Goal: Information Seeking & Learning: Learn about a topic

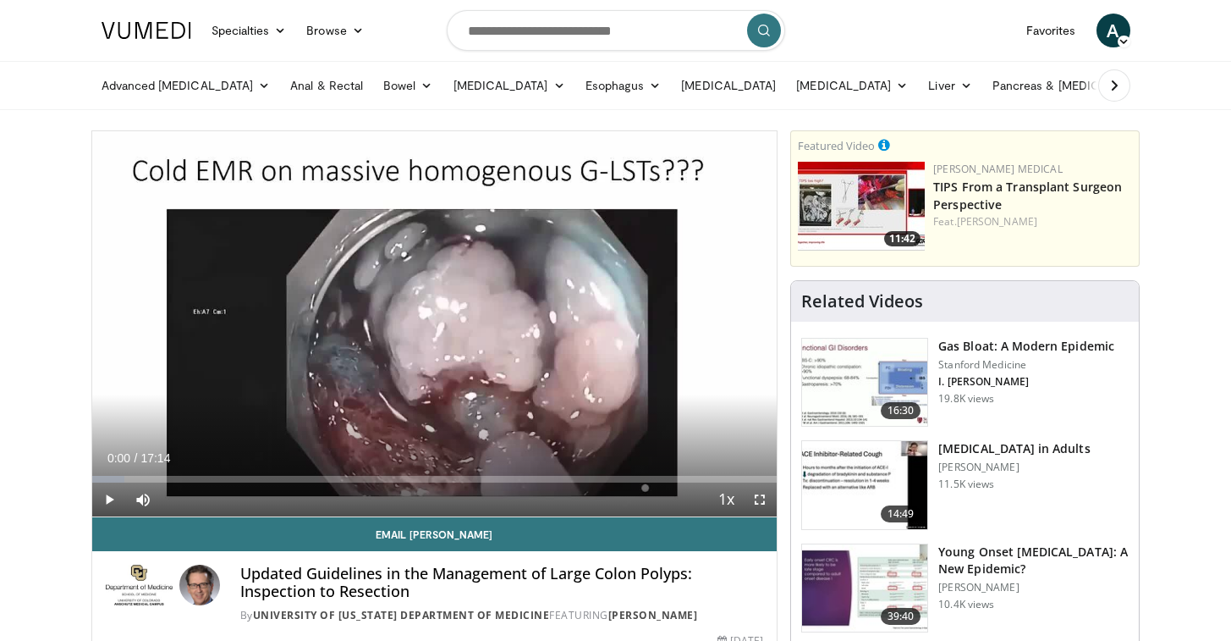
click at [1100, 33] on span "A" at bounding box center [1114, 31] width 34 height 34
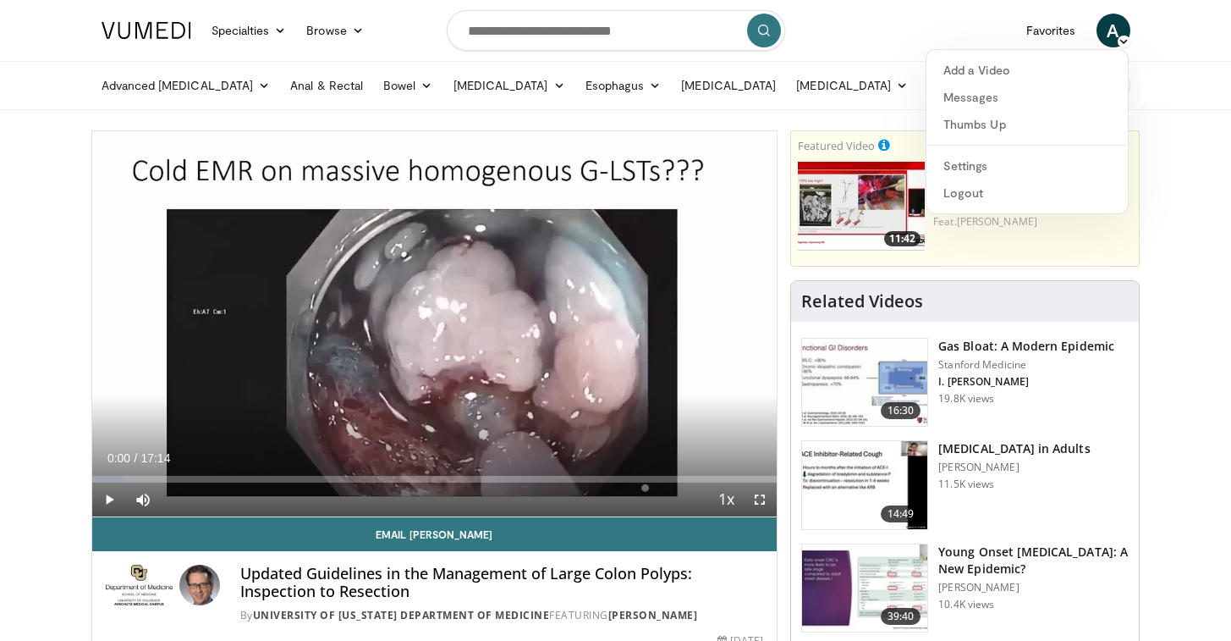
click at [884, 18] on nav "Specialties Adult & Family Medicine Allergy, Asthma, Immunology Anesthesiology …" at bounding box center [616, 30] width 1050 height 61
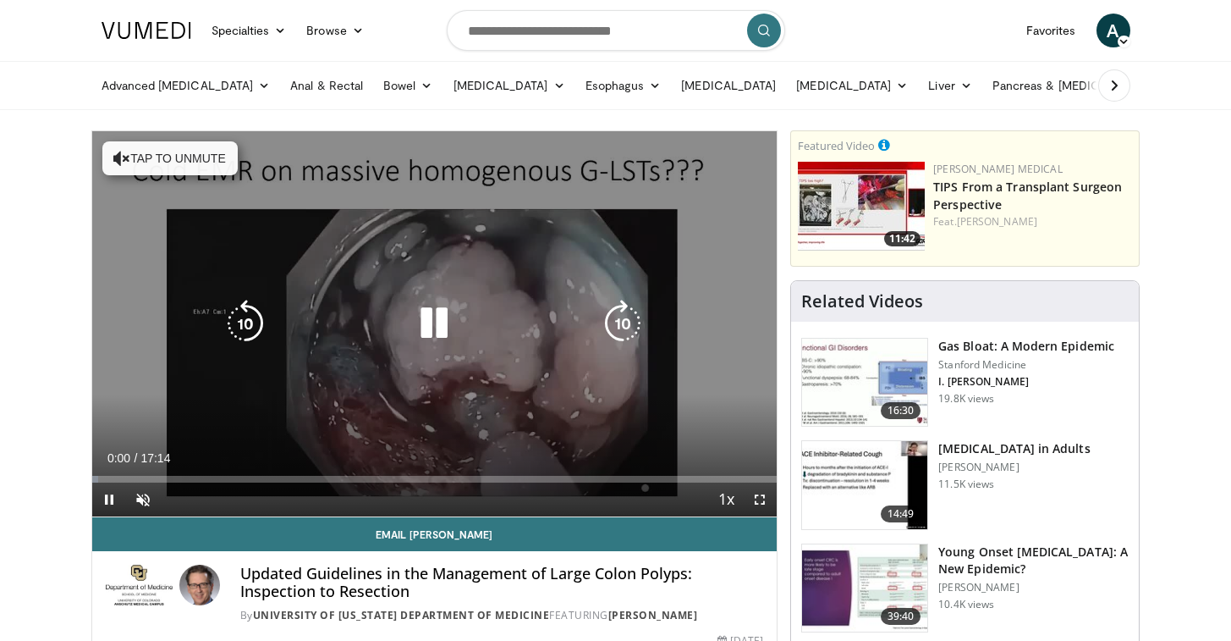
click at [416, 335] on icon "Video Player" at bounding box center [433, 323] width 47 height 47
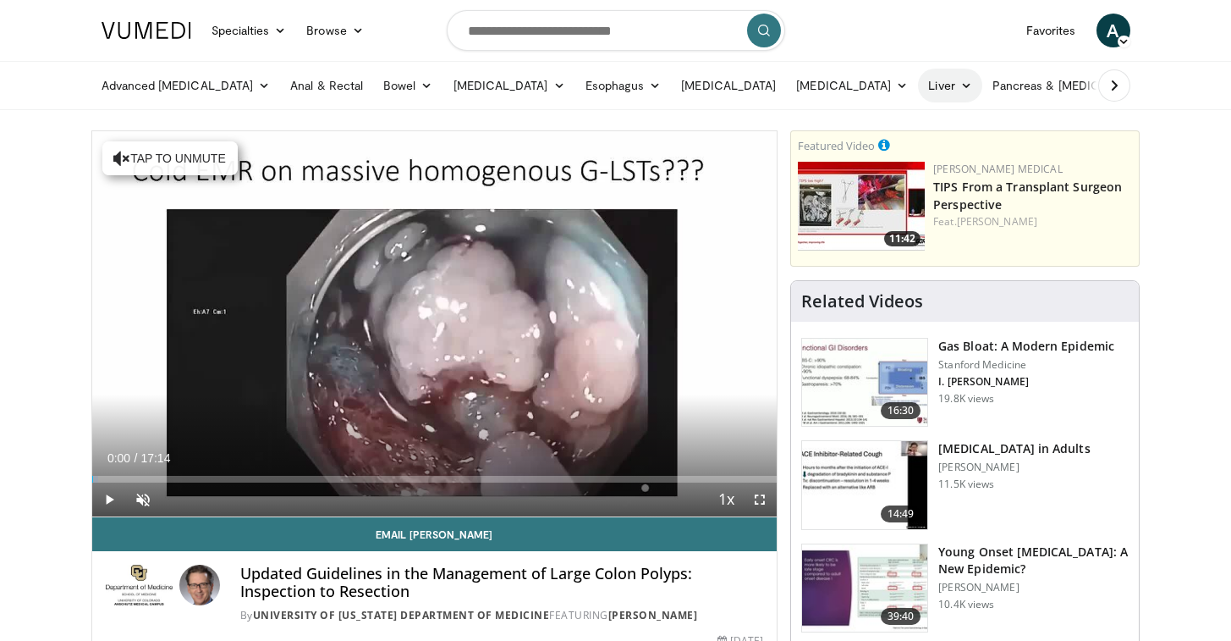
click at [961, 90] on icon at bounding box center [967, 86] width 12 height 12
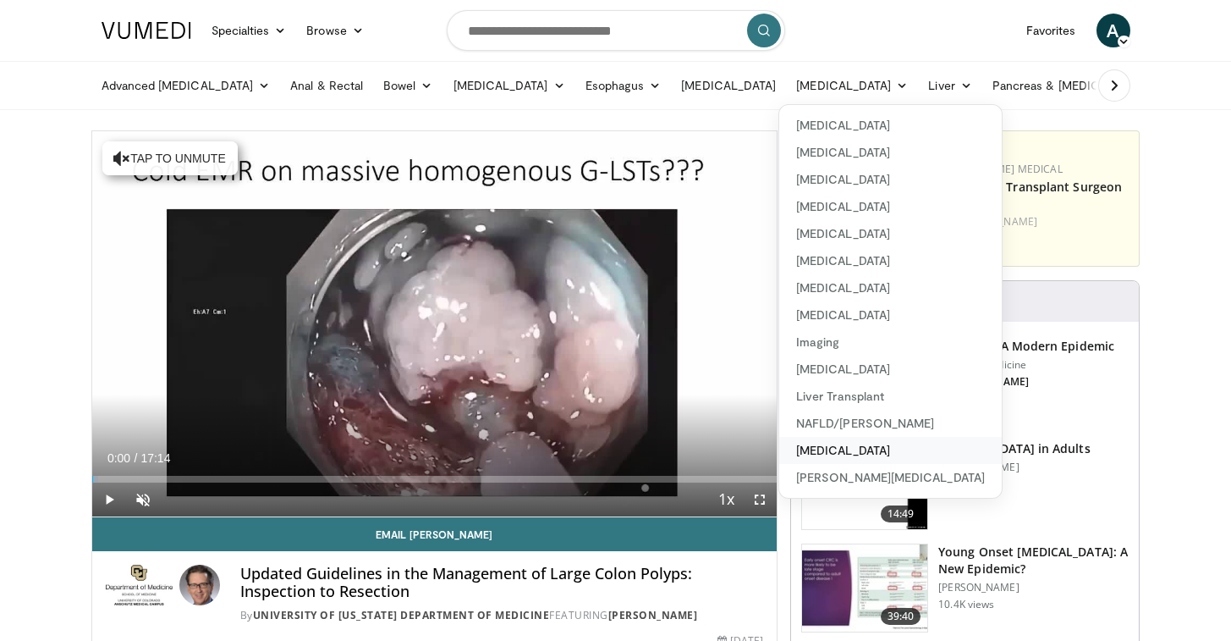
click at [808, 445] on link "[MEDICAL_DATA]" at bounding box center [891, 450] width 223 height 27
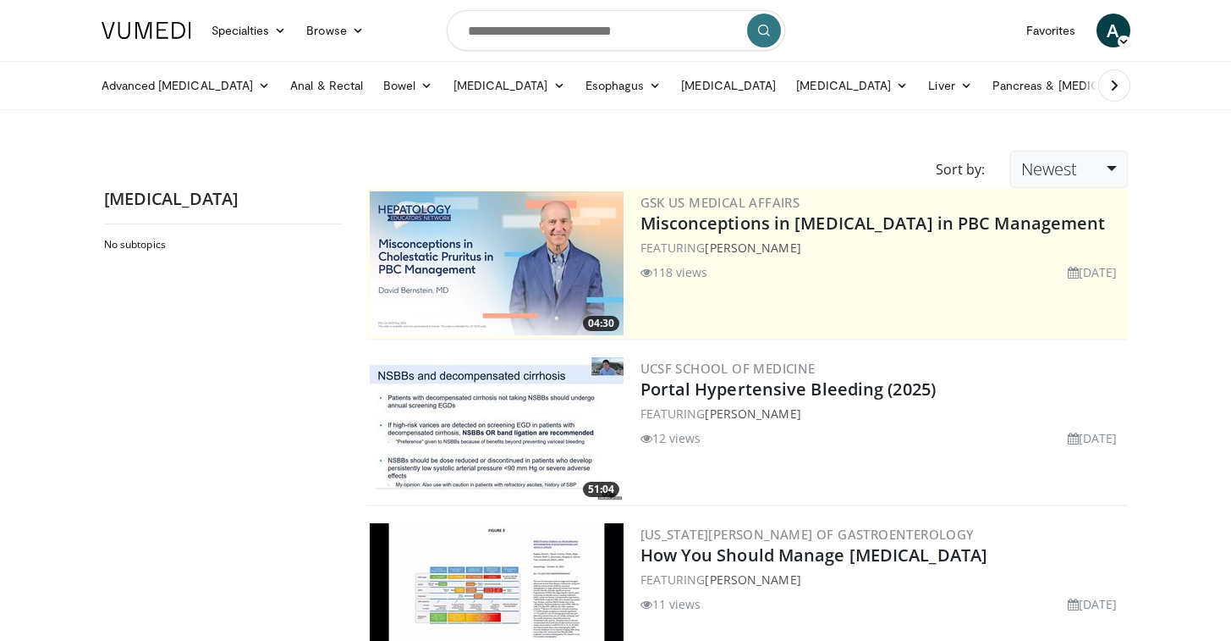
click at [1097, 179] on link "Newest" at bounding box center [1069, 169] width 117 height 37
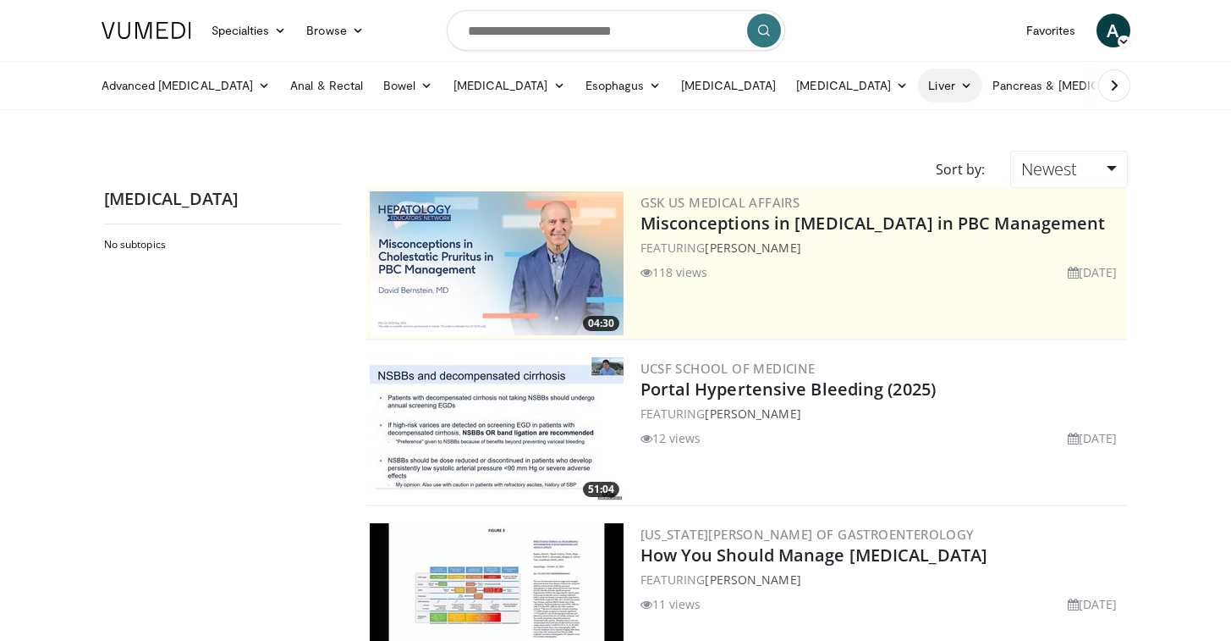
click at [918, 86] on link "Liver" at bounding box center [949, 86] width 63 height 34
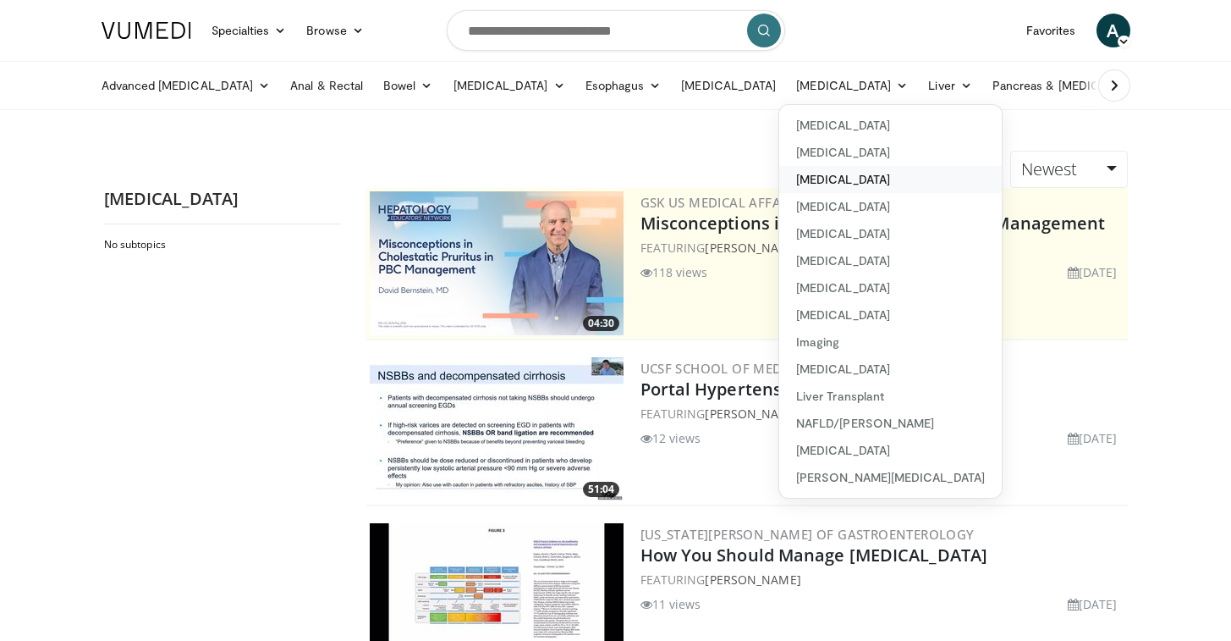
click at [780, 166] on link "[MEDICAL_DATA]" at bounding box center [891, 179] width 223 height 27
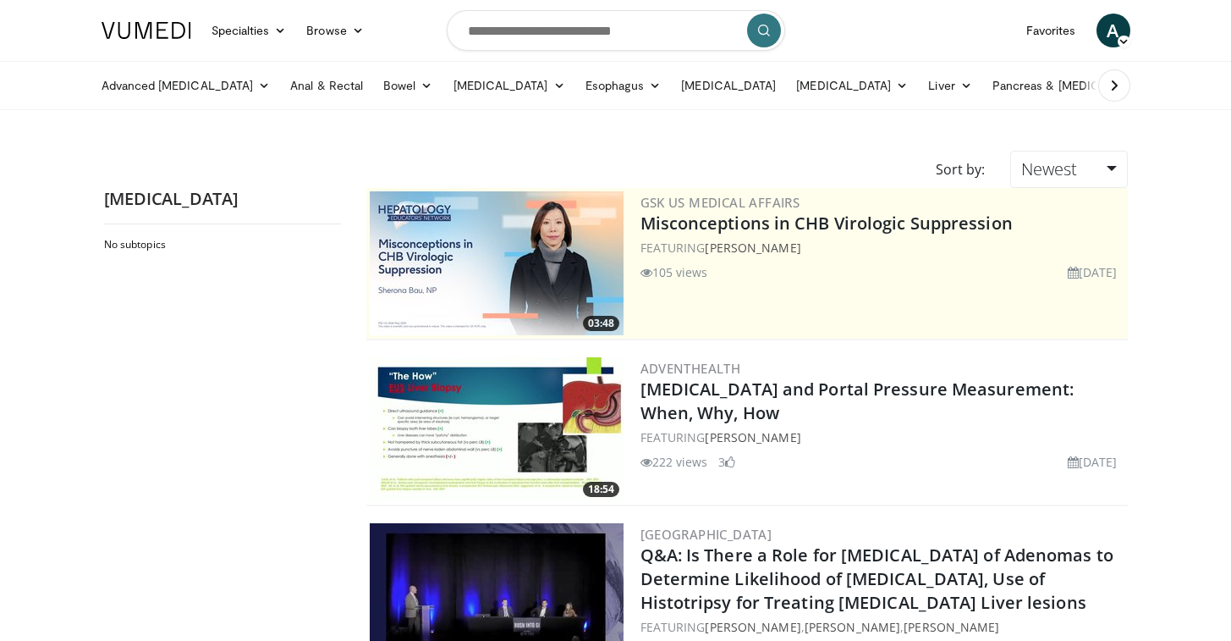
click at [434, 436] on img at bounding box center [497, 429] width 254 height 144
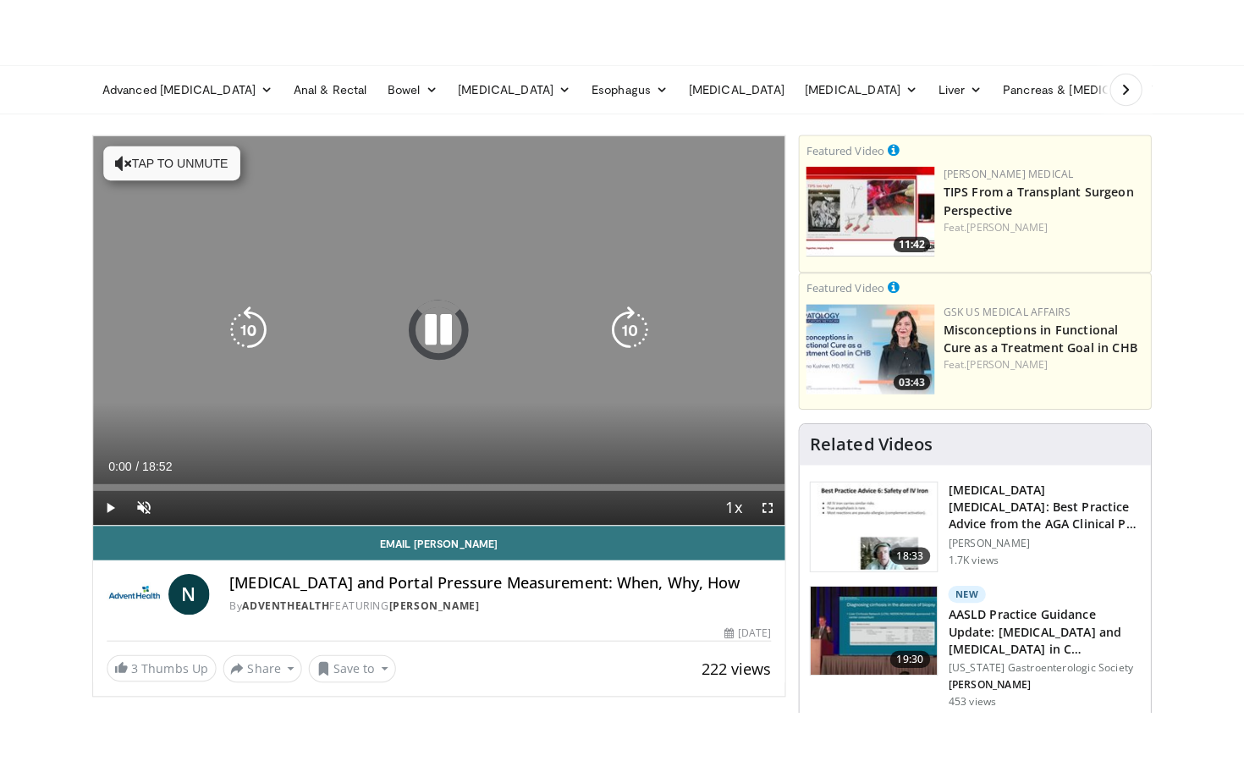
scroll to position [64, 0]
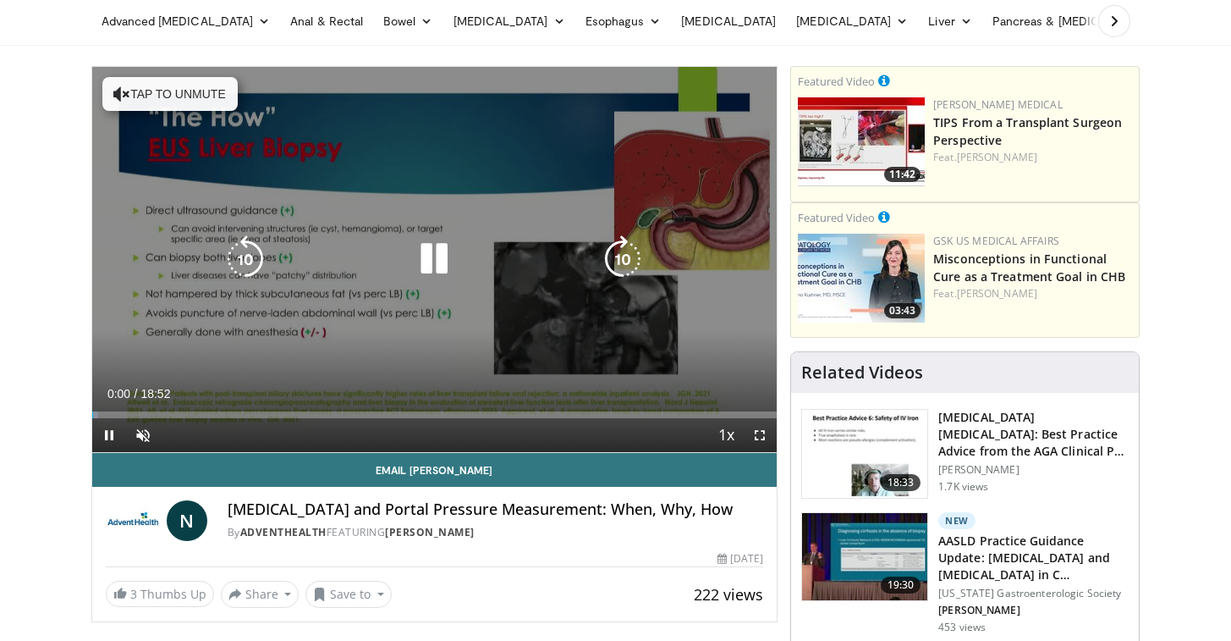
click at [432, 264] on icon "Video Player" at bounding box center [433, 258] width 47 height 47
click at [451, 244] on icon "Video Player" at bounding box center [433, 258] width 47 height 47
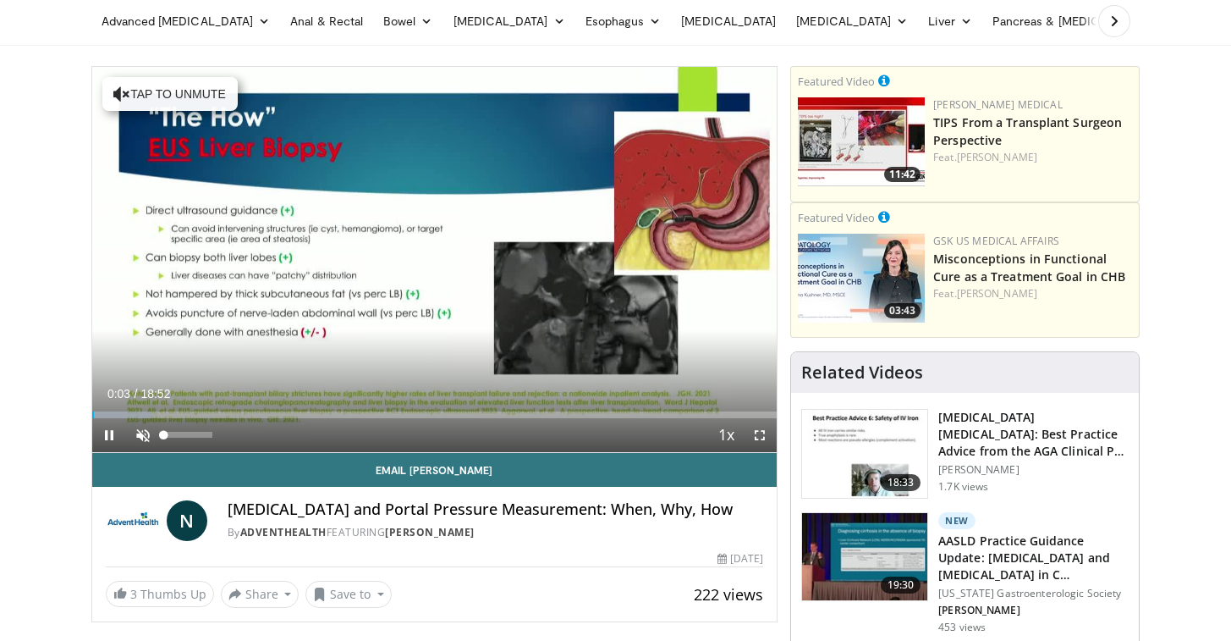
click at [137, 435] on span "Video Player" at bounding box center [143, 435] width 34 height 34
click at [757, 440] on span "Video Player" at bounding box center [760, 435] width 34 height 34
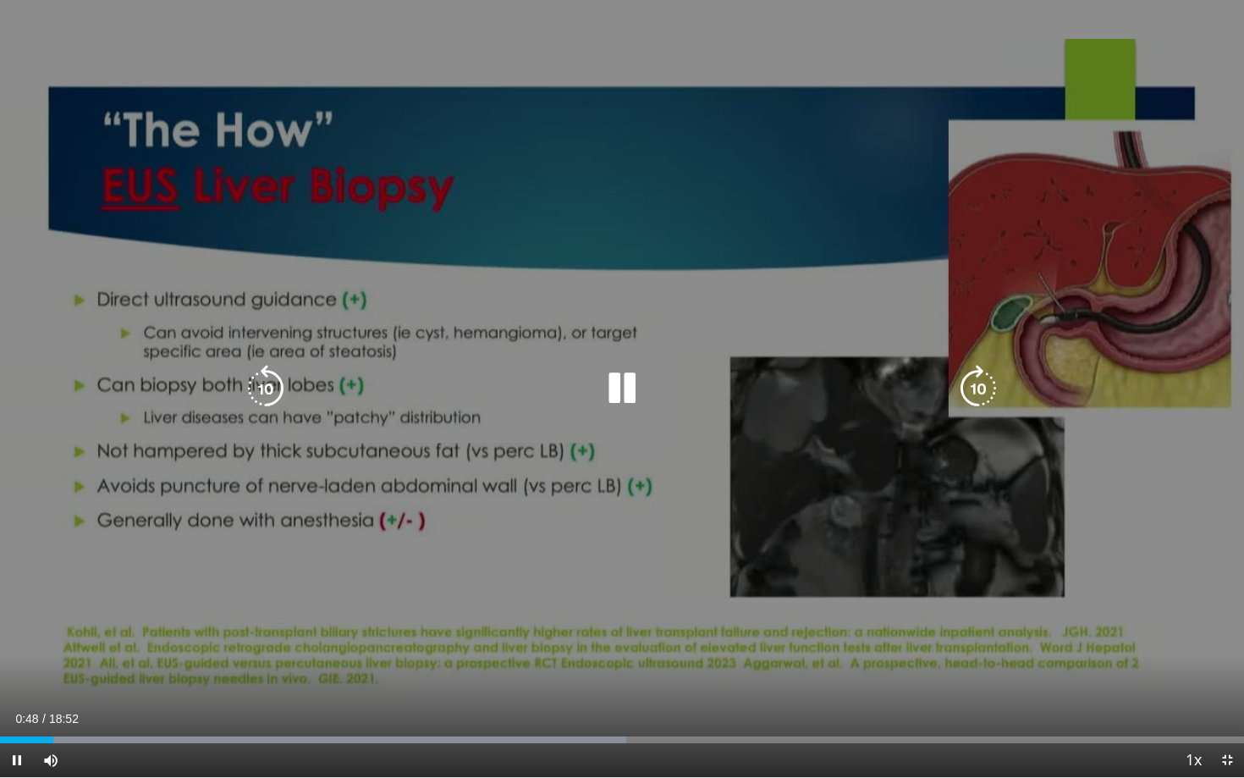
click at [620, 390] on icon "Video Player" at bounding box center [621, 388] width 47 height 47
click at [271, 386] on icon "Video Player" at bounding box center [265, 388] width 47 height 47
click at [620, 399] on icon "Video Player" at bounding box center [621, 388] width 47 height 47
click at [273, 392] on icon "Video Player" at bounding box center [265, 388] width 47 height 47
click at [622, 393] on icon "Video Player" at bounding box center [621, 388] width 47 height 47
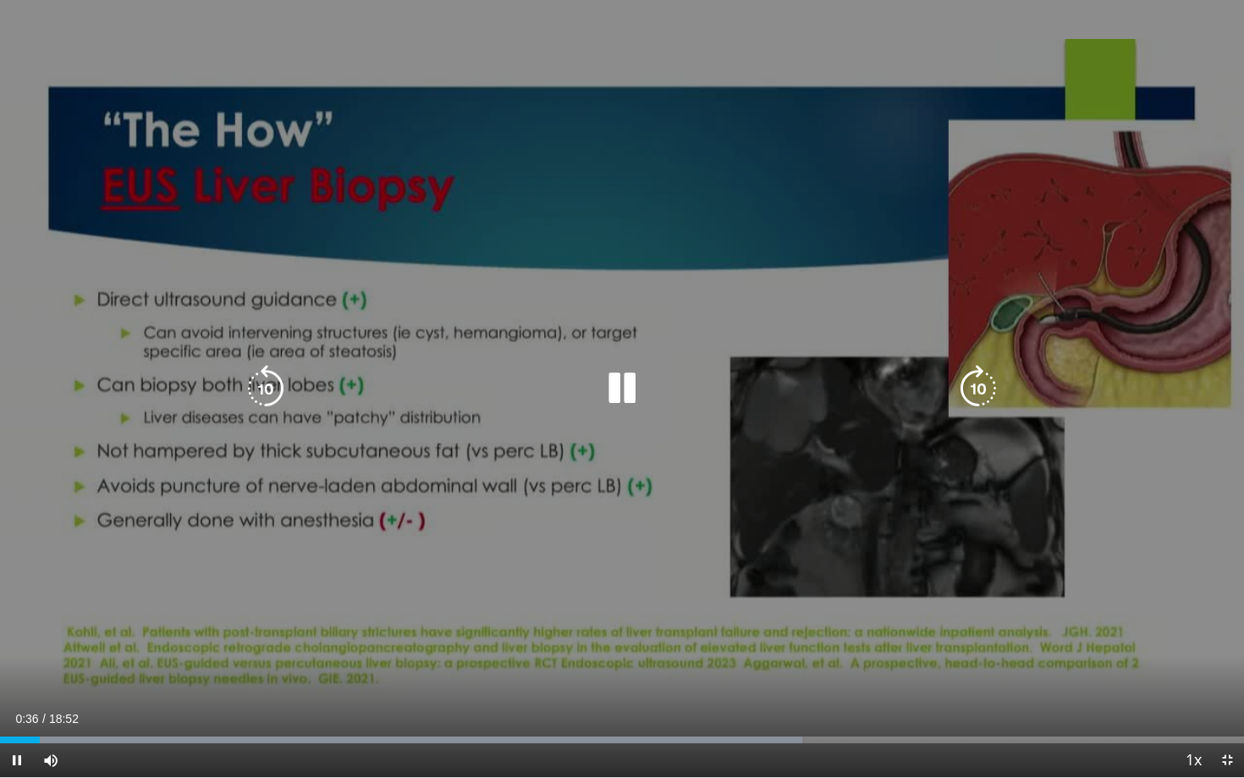
click at [261, 394] on icon "Video Player" at bounding box center [265, 388] width 47 height 47
click at [988, 399] on icon "Video Player" at bounding box center [978, 388] width 47 height 47
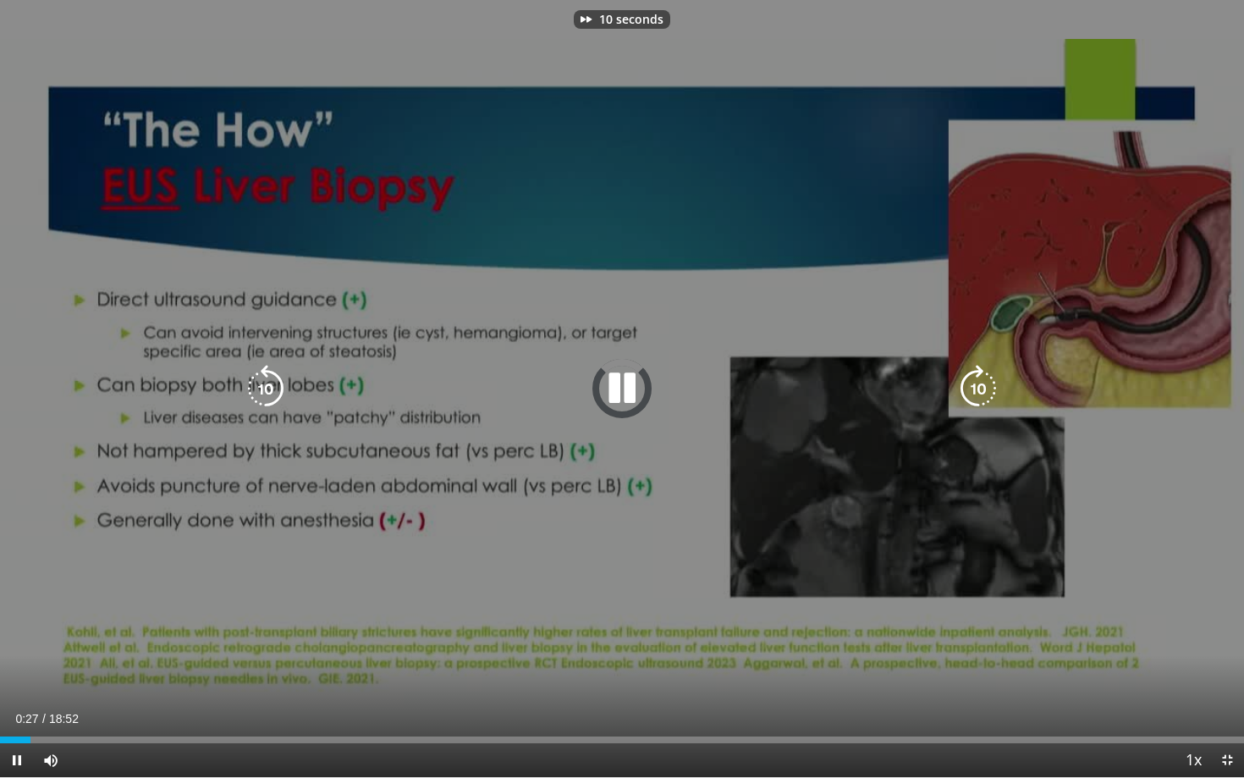
click at [985, 399] on icon "Video Player" at bounding box center [978, 388] width 47 height 47
click at [977, 397] on icon "Video Player" at bounding box center [978, 388] width 47 height 47
click at [706, 416] on div "30 seconds Tap to unmute" at bounding box center [622, 388] width 1244 height 777
click at [619, 396] on icon "Video Player" at bounding box center [621, 388] width 47 height 47
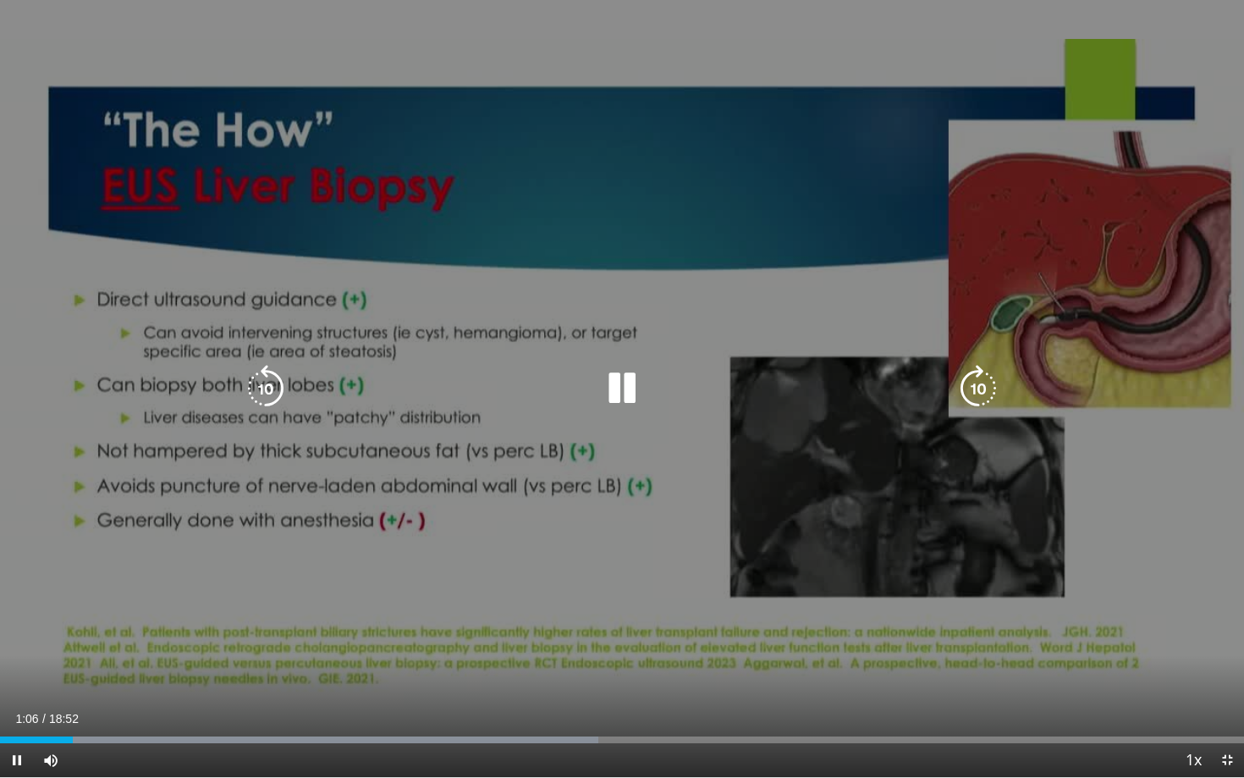
click at [632, 394] on icon "Video Player" at bounding box center [621, 388] width 47 height 47
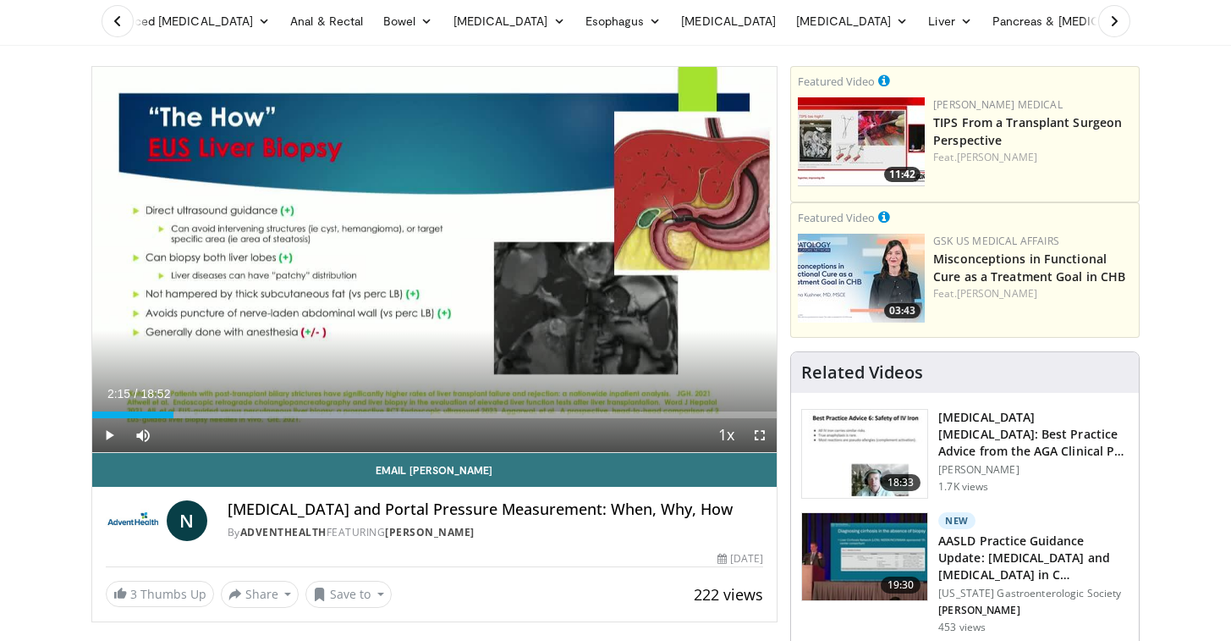
click at [767, 422] on span "Video Player" at bounding box center [760, 435] width 34 height 34
click at [763, 432] on span "Video Player" at bounding box center [760, 435] width 34 height 34
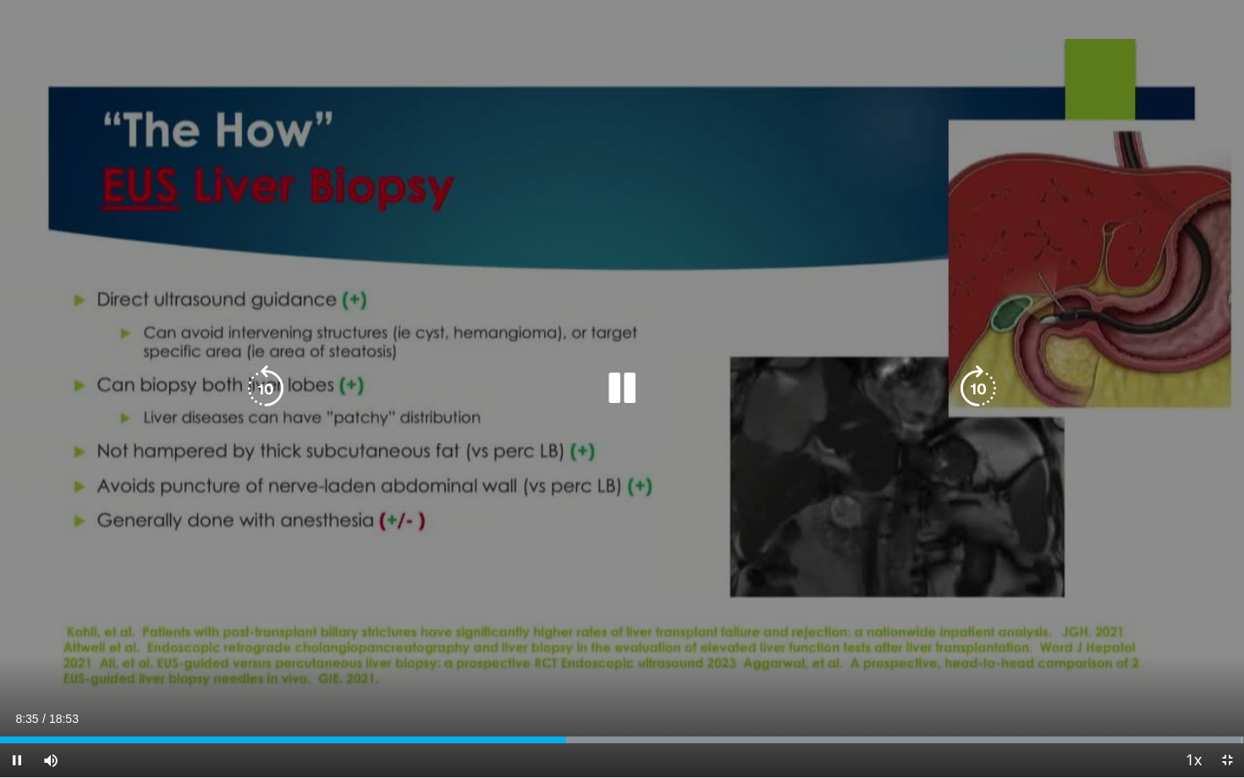
click at [615, 135] on div "30 seconds Tap to unmute" at bounding box center [622, 388] width 1244 height 777
click at [801, 314] on div "30 seconds Tap to unmute" at bounding box center [622, 388] width 1244 height 777
click at [634, 392] on icon "Video Player" at bounding box center [621, 388] width 47 height 47
click at [620, 388] on icon "Video Player" at bounding box center [621, 388] width 47 height 47
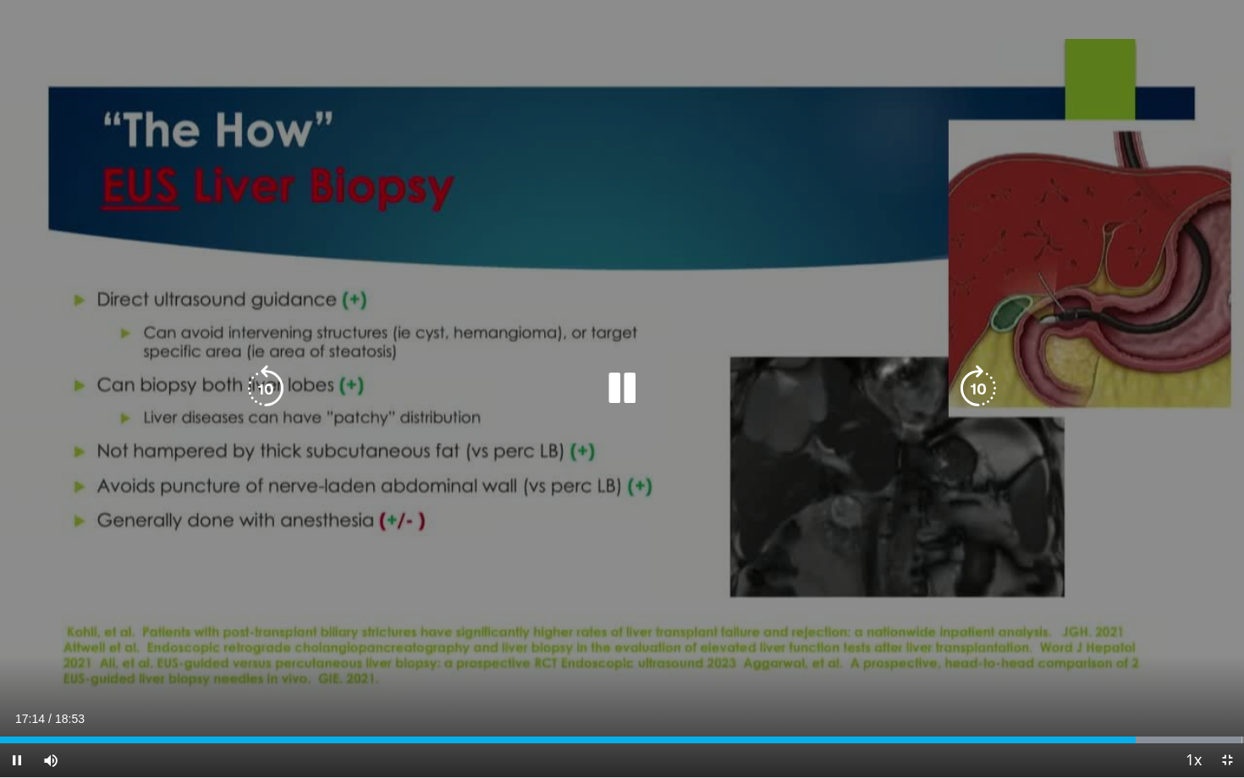
click at [260, 379] on icon "Video Player" at bounding box center [265, 388] width 47 height 47
